Goal: Task Accomplishment & Management: Use online tool/utility

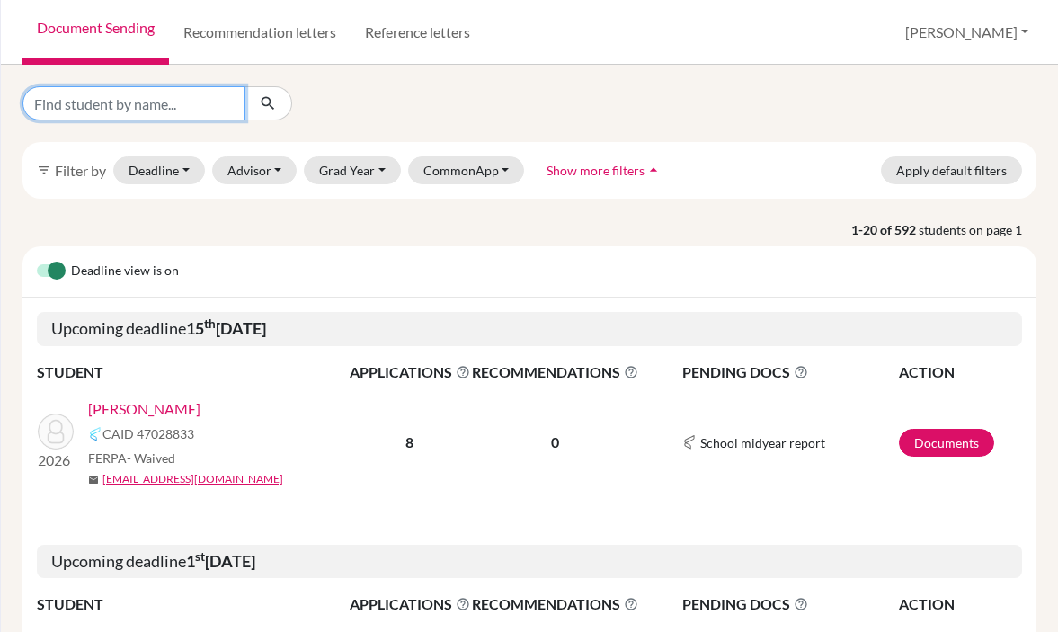
click at [126, 104] on input "Find student by name..." at bounding box center [133, 103] width 223 height 34
type input "[PERSON_NAME]"
click button "submit" at bounding box center [268, 103] width 48 height 34
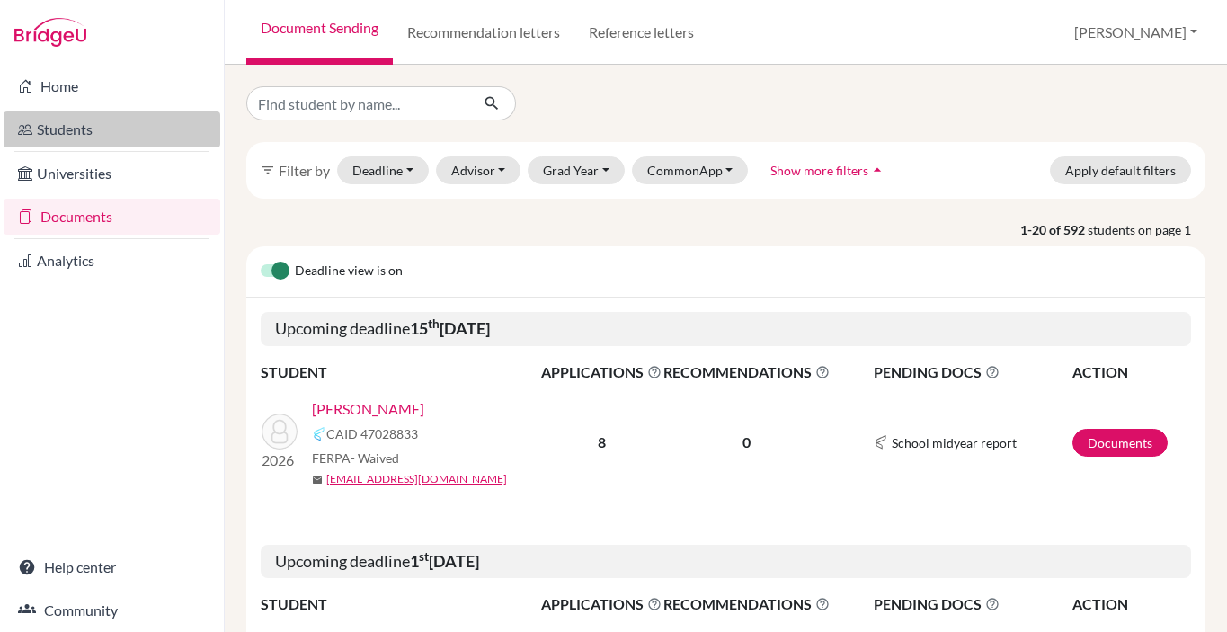
click at [78, 122] on link "Students" at bounding box center [112, 129] width 217 height 36
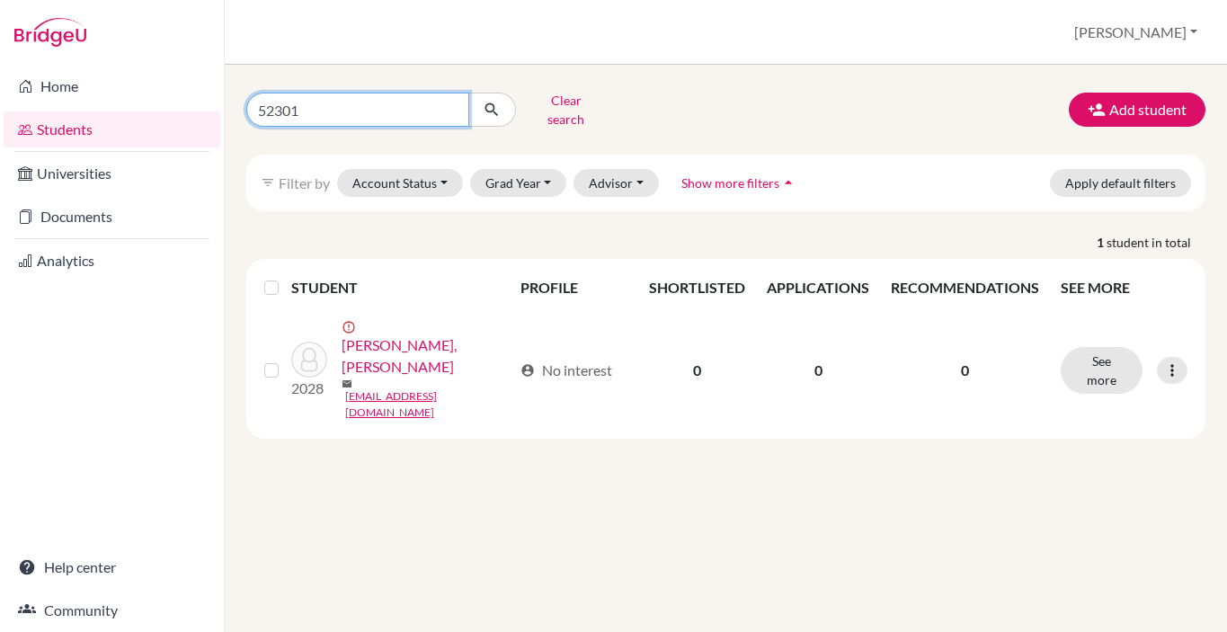
click at [284, 106] on input "52301" at bounding box center [357, 110] width 223 height 34
type input "[PERSON_NAME]"
click button "submit" at bounding box center [492, 110] width 48 height 34
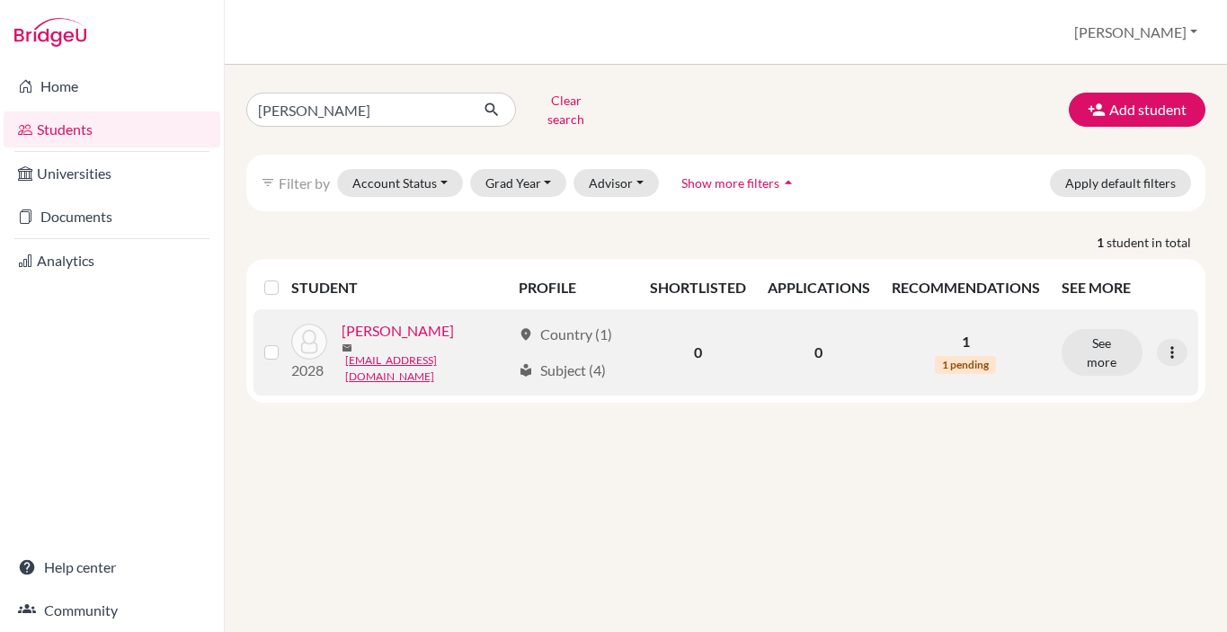
click at [400, 329] on link "[PERSON_NAME]" at bounding box center [398, 331] width 112 height 22
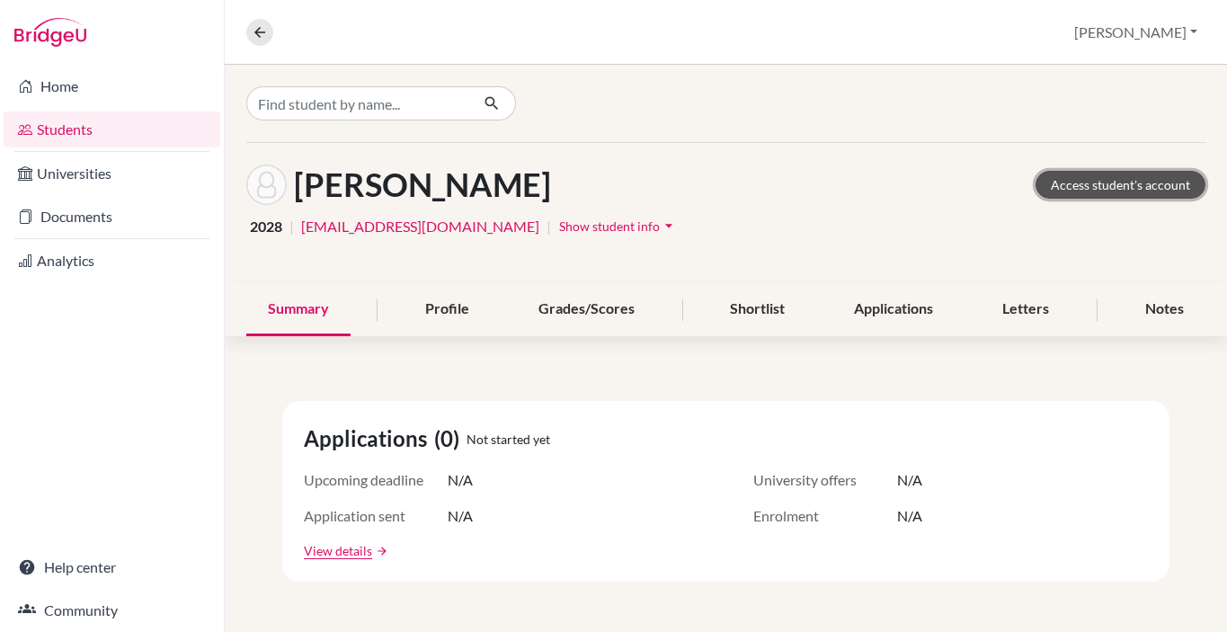
click at [1111, 188] on link "Access student's account" at bounding box center [1120, 185] width 170 height 28
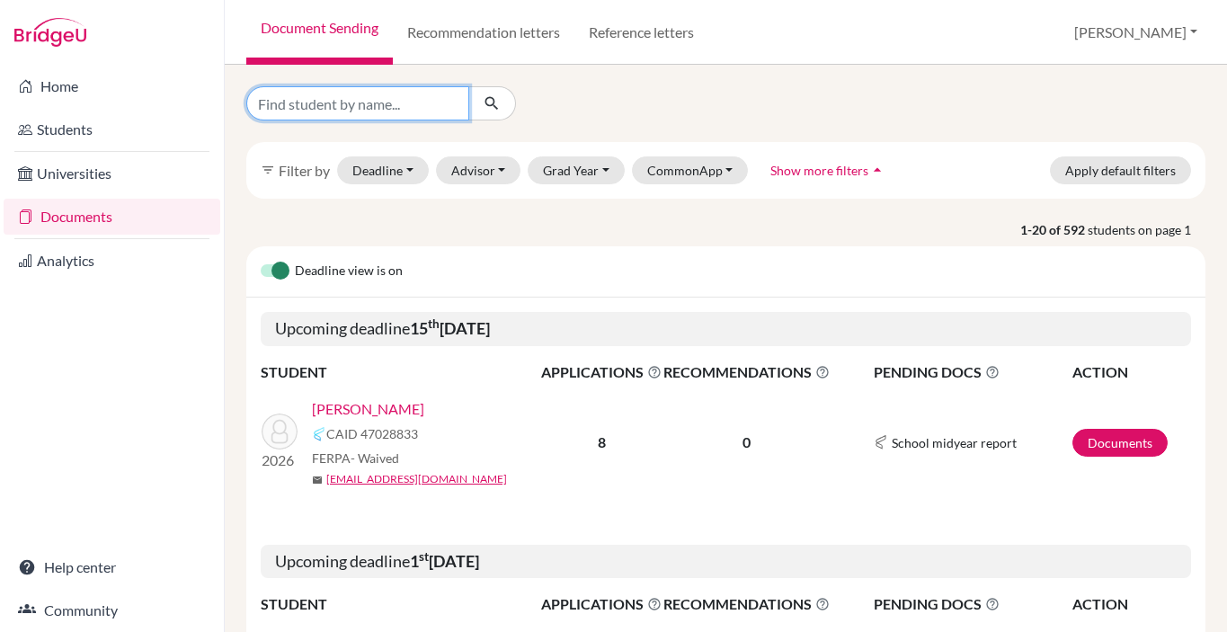
click at [336, 106] on input "Find student by name..." at bounding box center [357, 103] width 223 height 34
type input "SARVESH"
click button "submit" at bounding box center [492, 103] width 48 height 34
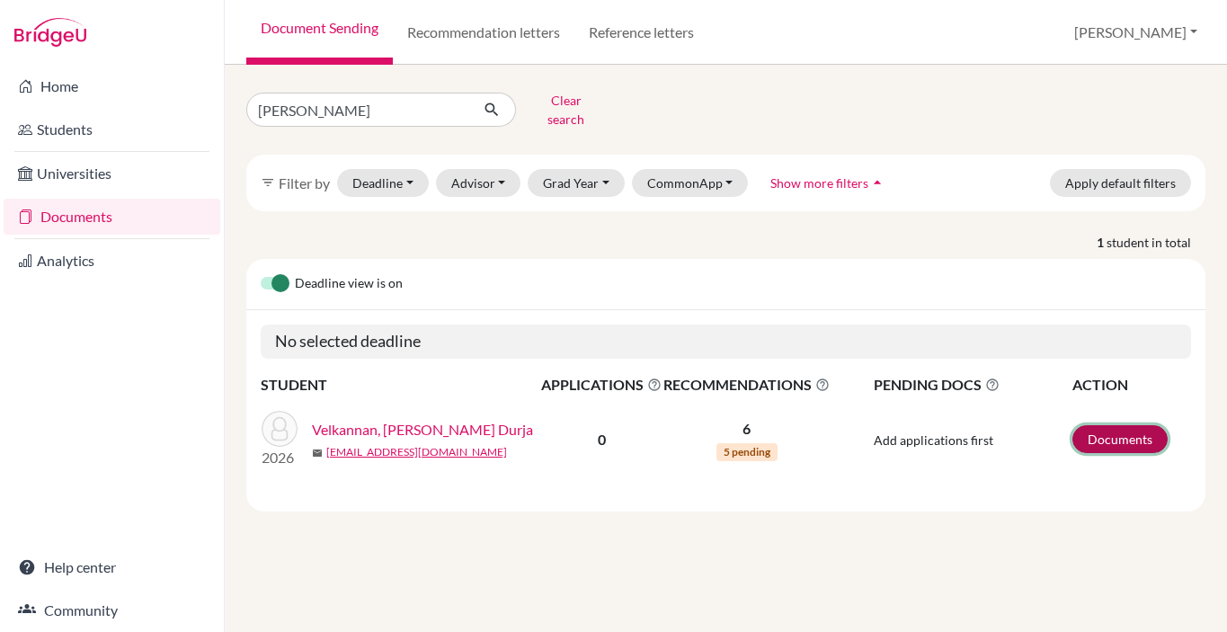
click at [1111, 426] on link "Documents" at bounding box center [1119, 439] width 95 height 28
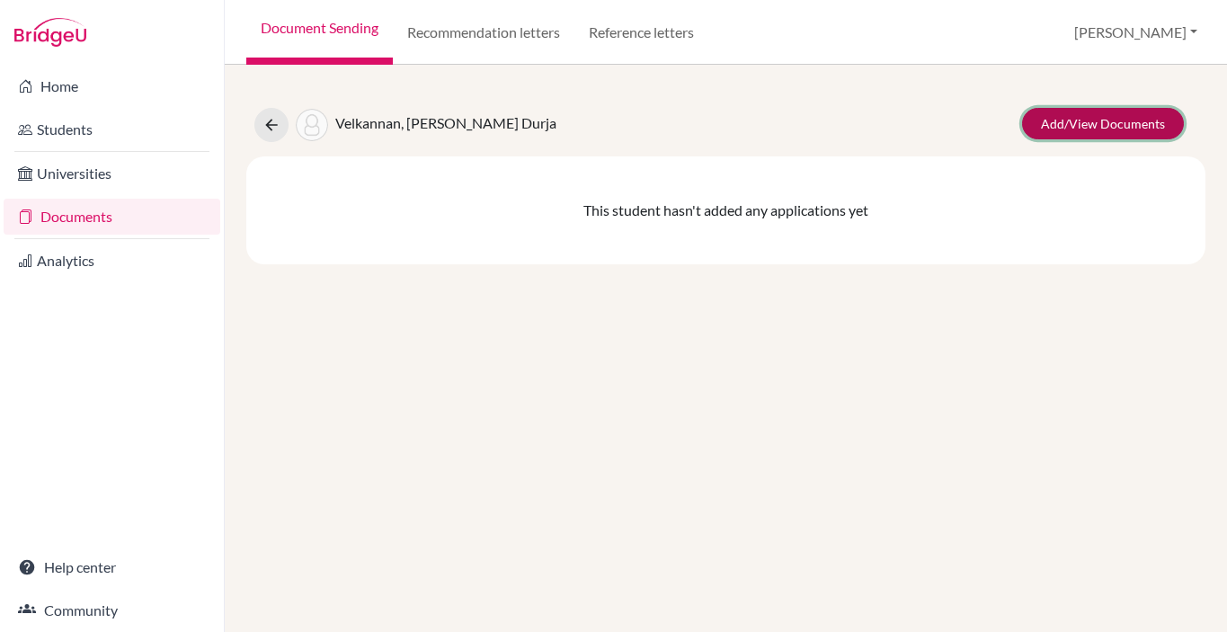
click at [1063, 121] on link "Add/View Documents" at bounding box center [1103, 123] width 162 height 31
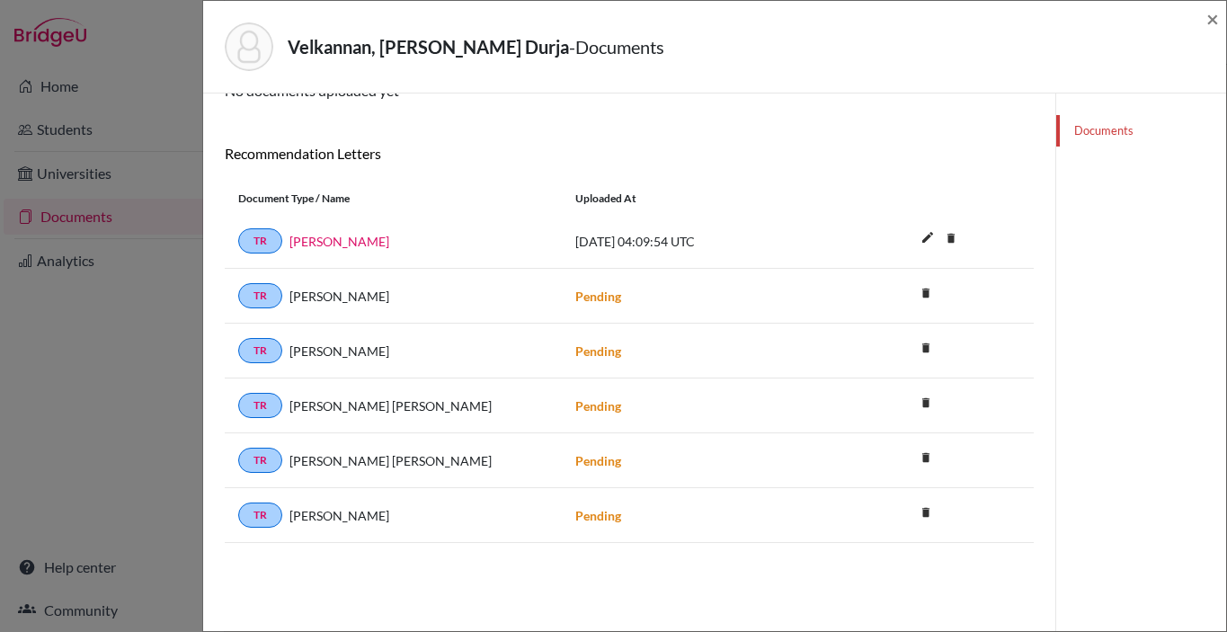
scroll to position [94, 0]
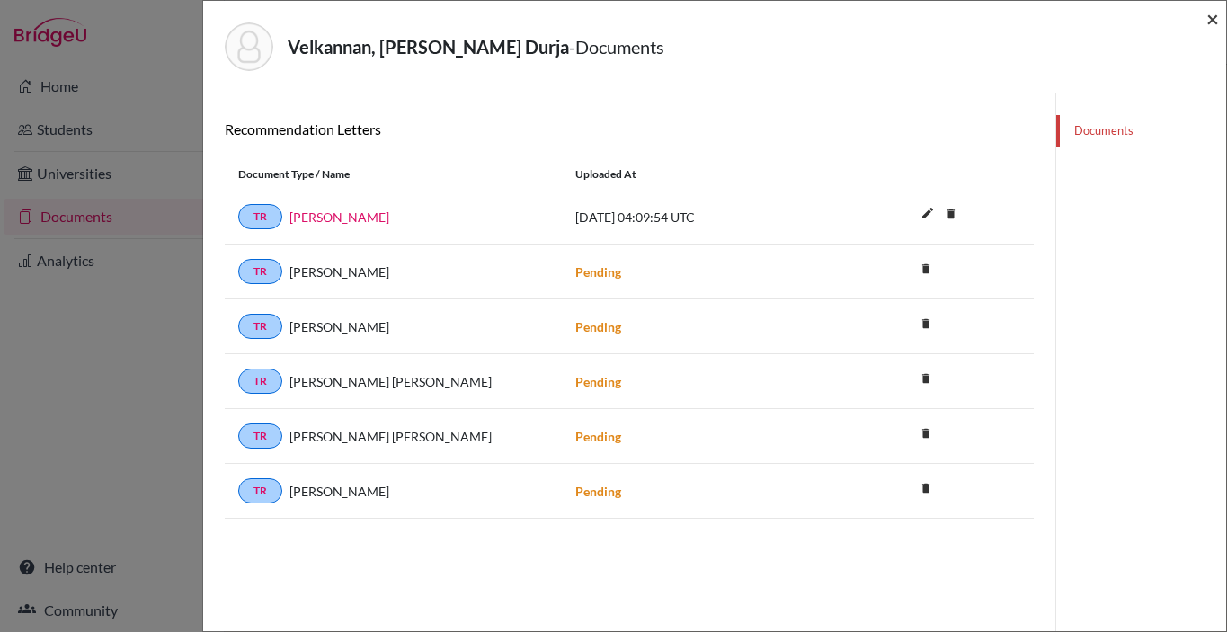
click at [1215, 15] on span "×" at bounding box center [1212, 18] width 13 height 26
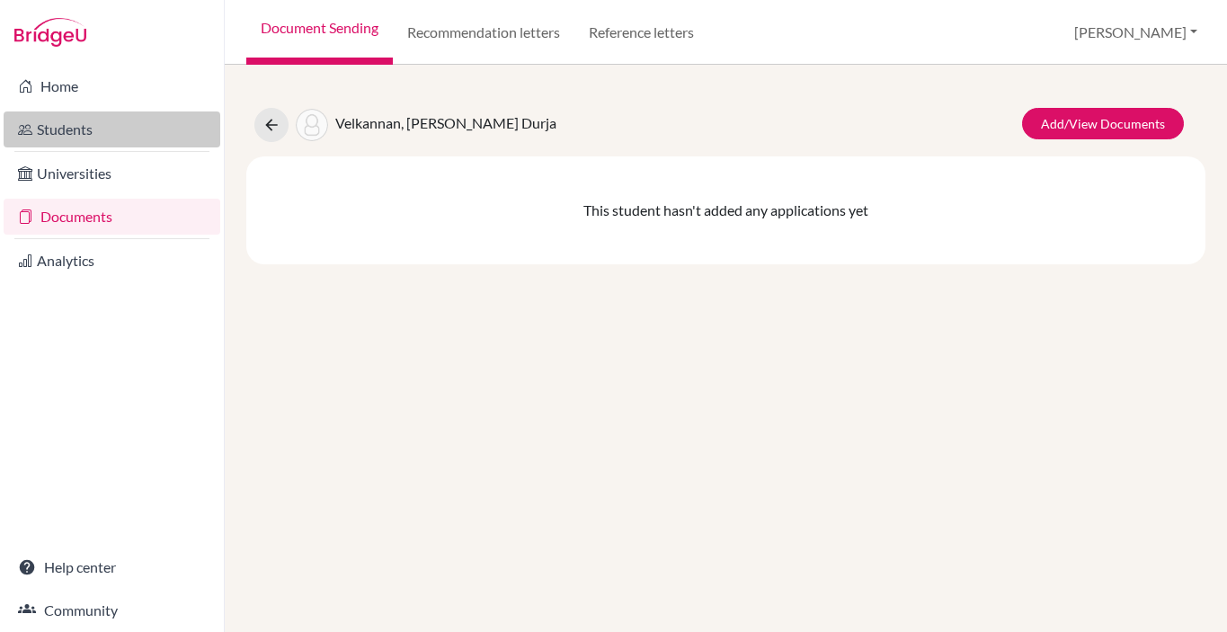
click at [62, 128] on link "Students" at bounding box center [112, 129] width 217 height 36
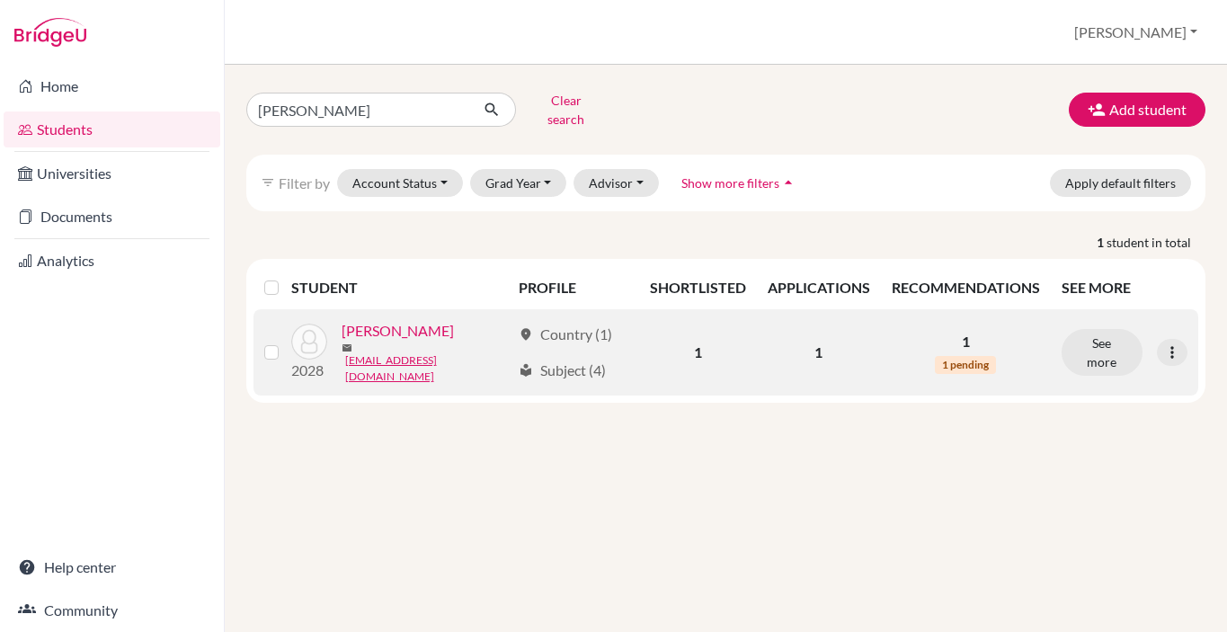
click at [395, 327] on link "[PERSON_NAME]" at bounding box center [398, 331] width 112 height 22
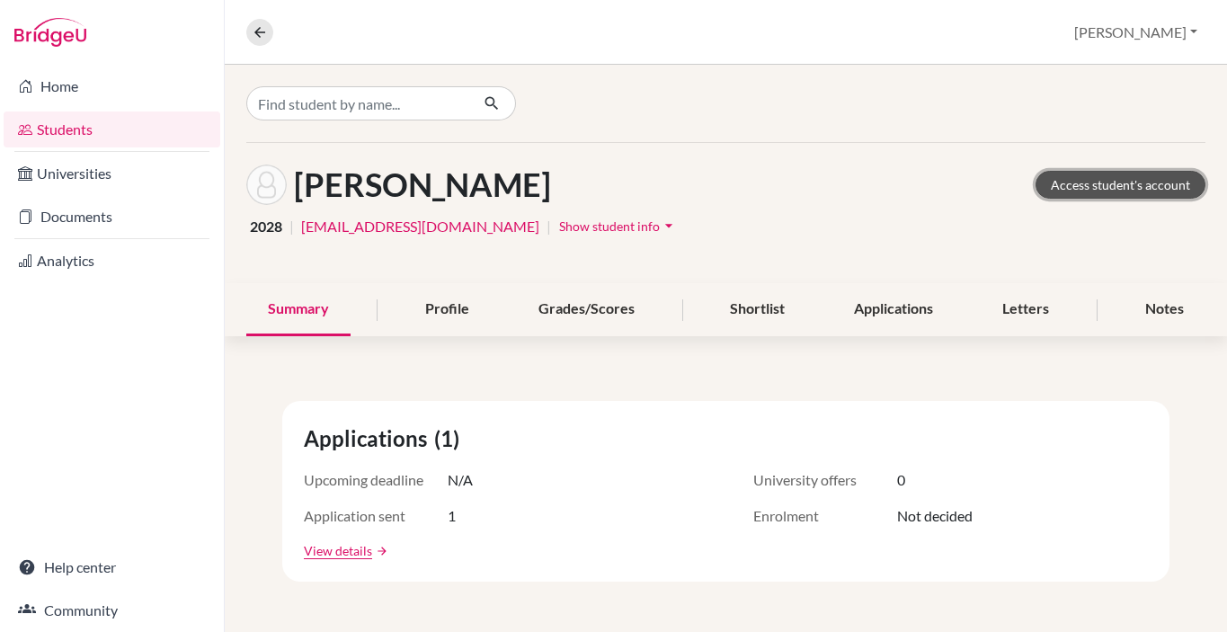
click at [1076, 177] on link "Access student's account" at bounding box center [1120, 185] width 170 height 28
